Goal: Task Accomplishment & Management: Manage account settings

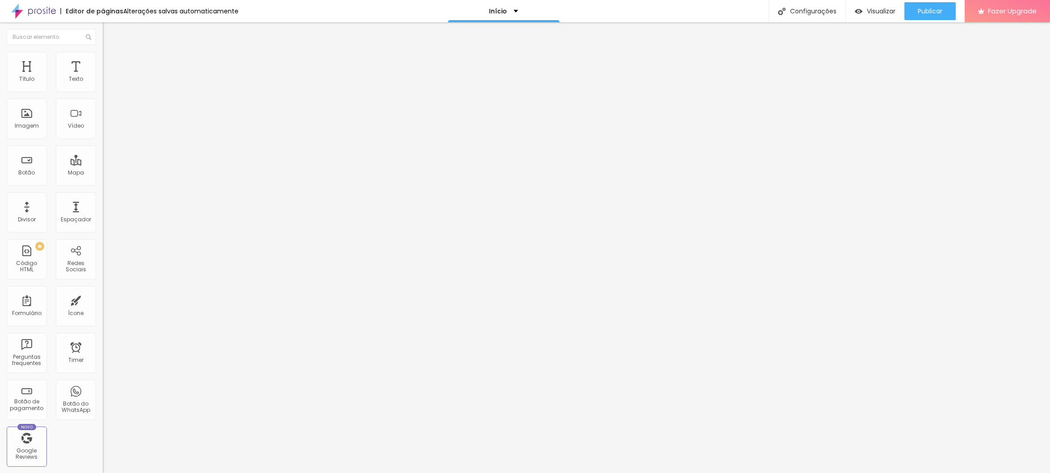
click at [109, 29] on img "button" at bounding box center [112, 32] width 7 height 7
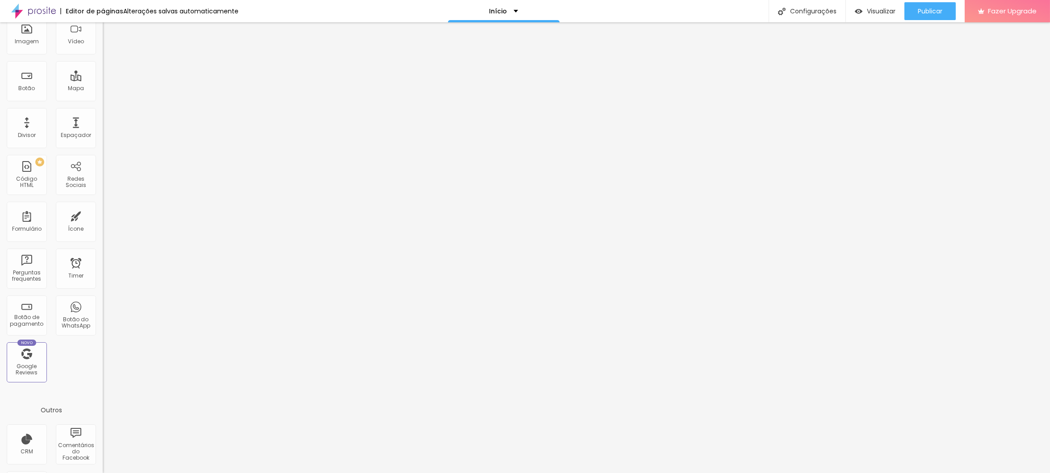
scroll to position [119, 0]
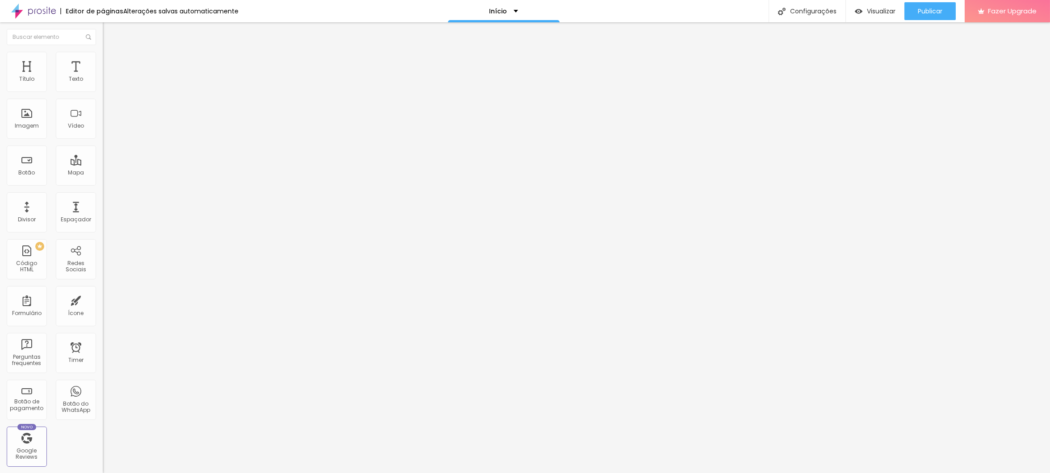
click at [109, 29] on img "button" at bounding box center [112, 32] width 7 height 7
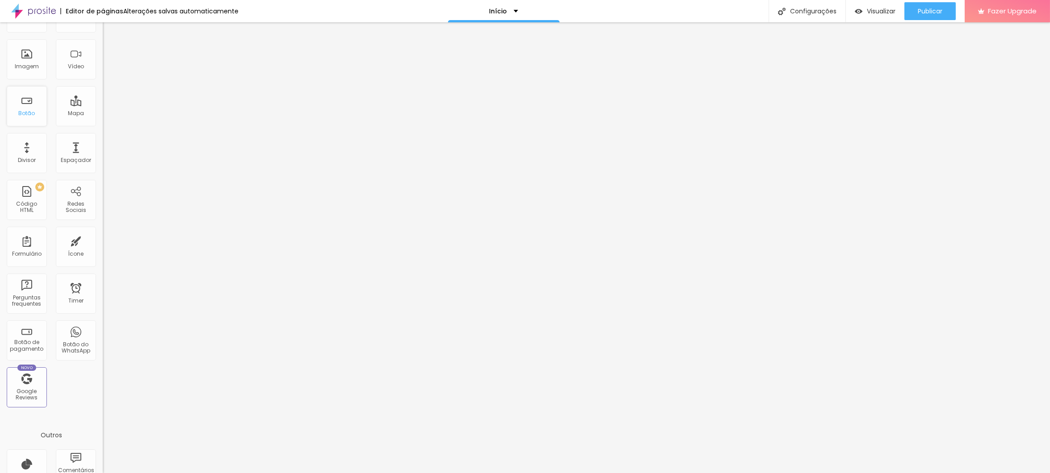
scroll to position [119, 0]
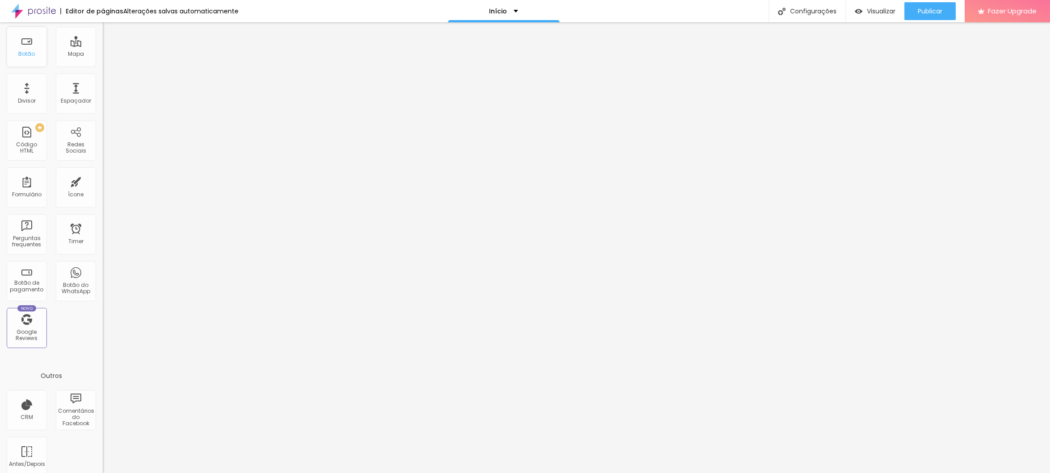
click at [31, 67] on div "Botão" at bounding box center [27, 47] width 40 height 40
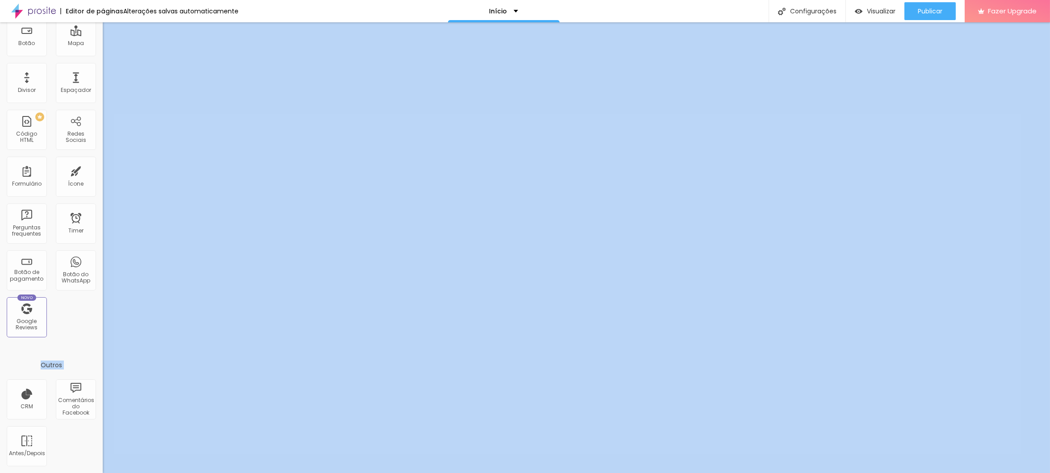
drag, startPoint x: 91, startPoint y: 282, endPoint x: 97, endPoint y: 114, distance: 168.5
click at [97, 114] on div "Título Texto Imagem Vídeo Botão Mapa Divisor Espaçador PREMIUM Código HTML Rede…" at bounding box center [51, 247] width 103 height 451
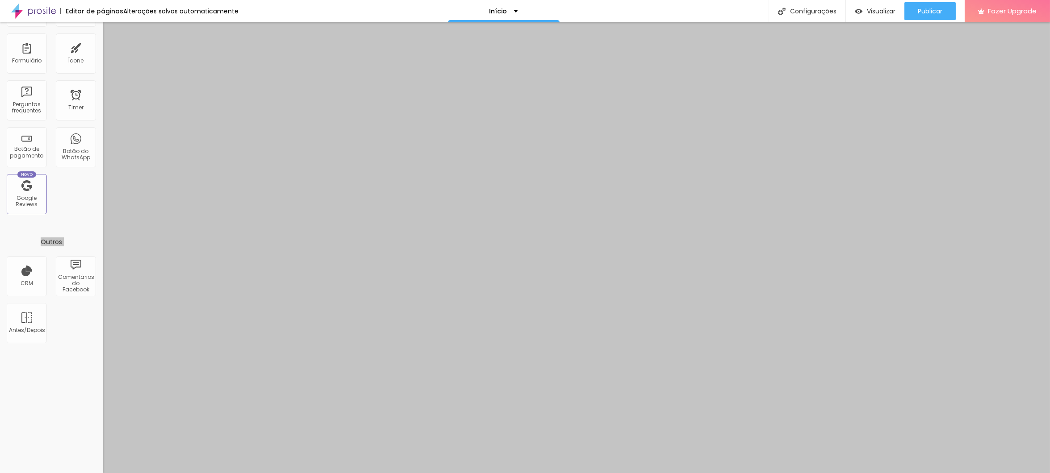
scroll to position [0, 0]
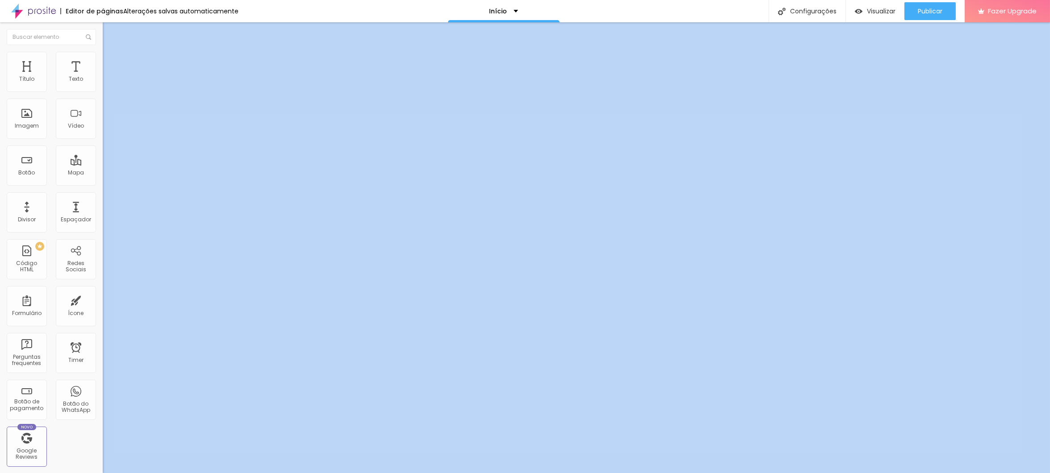
click at [103, 59] on li "Estilo" at bounding box center [154, 56] width 103 height 9
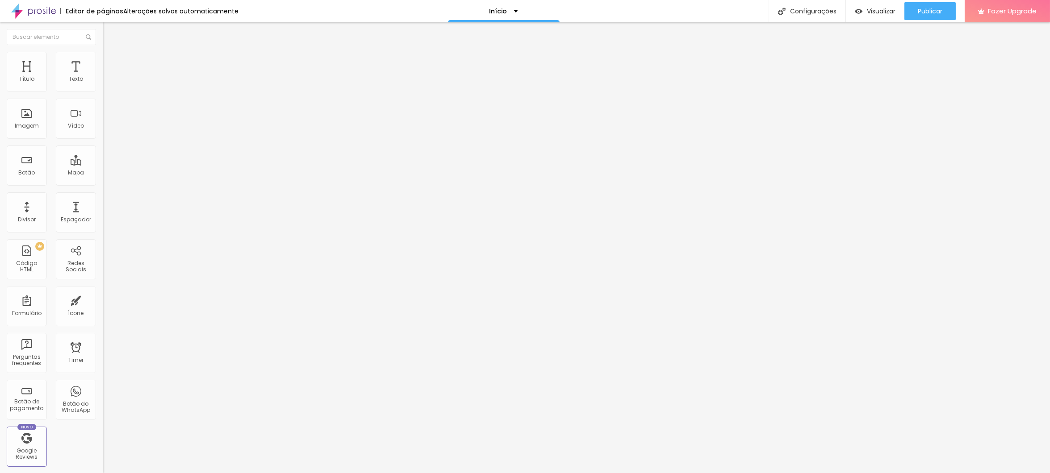
click at [111, 63] on span "Avançado" at bounding box center [125, 67] width 29 height 8
click at [103, 52] on li "Conteúdo" at bounding box center [154, 47] width 103 height 9
click at [33, 129] on div "Imagem" at bounding box center [27, 126] width 24 height 6
click at [819, 11] on div "Configurações" at bounding box center [806, 11] width 77 height 22
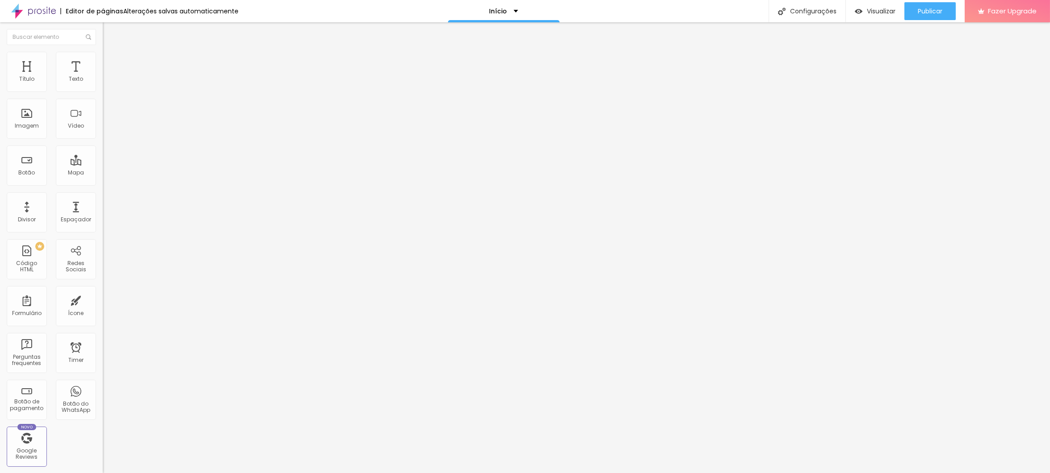
drag, startPoint x: 571, startPoint y: 154, endPoint x: 540, endPoint y: 156, distance: 31.3
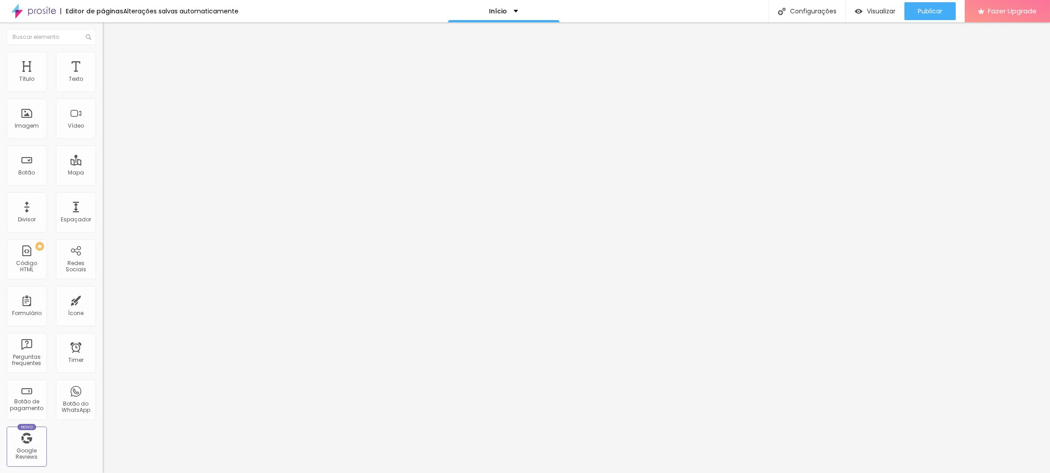
type input "Lígia Bazotti | Fotografia"
drag, startPoint x: 660, startPoint y: 393, endPoint x: 535, endPoint y: 281, distance: 168.2
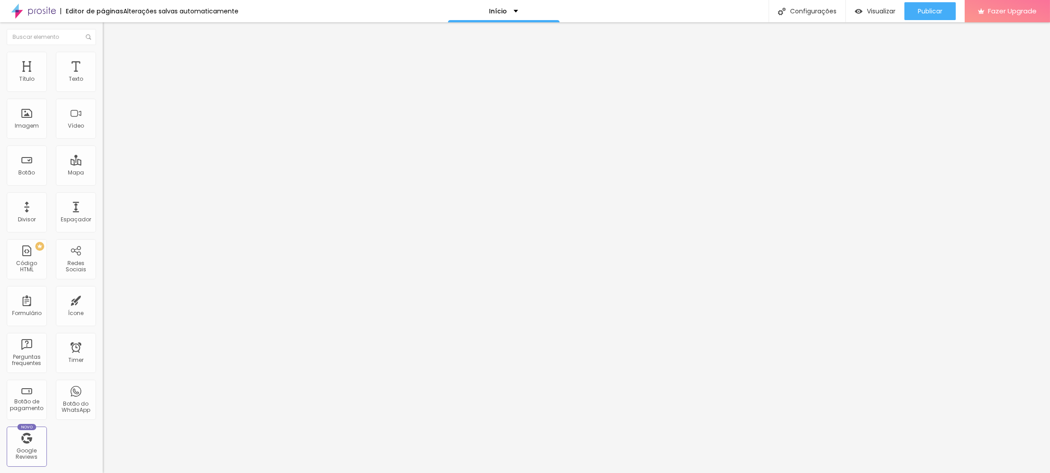
drag, startPoint x: 599, startPoint y: 290, endPoint x: 529, endPoint y: 129, distance: 175.2
type input "Lígia Bazotti | Fotografia"
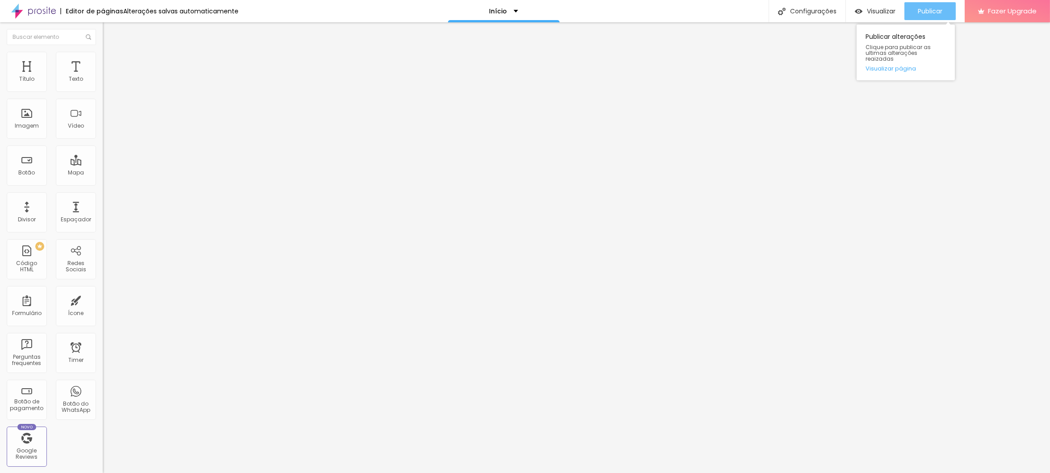
click at [925, 11] on span "Publicar" at bounding box center [930, 11] width 25 height 7
